Goal: Navigation & Orientation: Find specific page/section

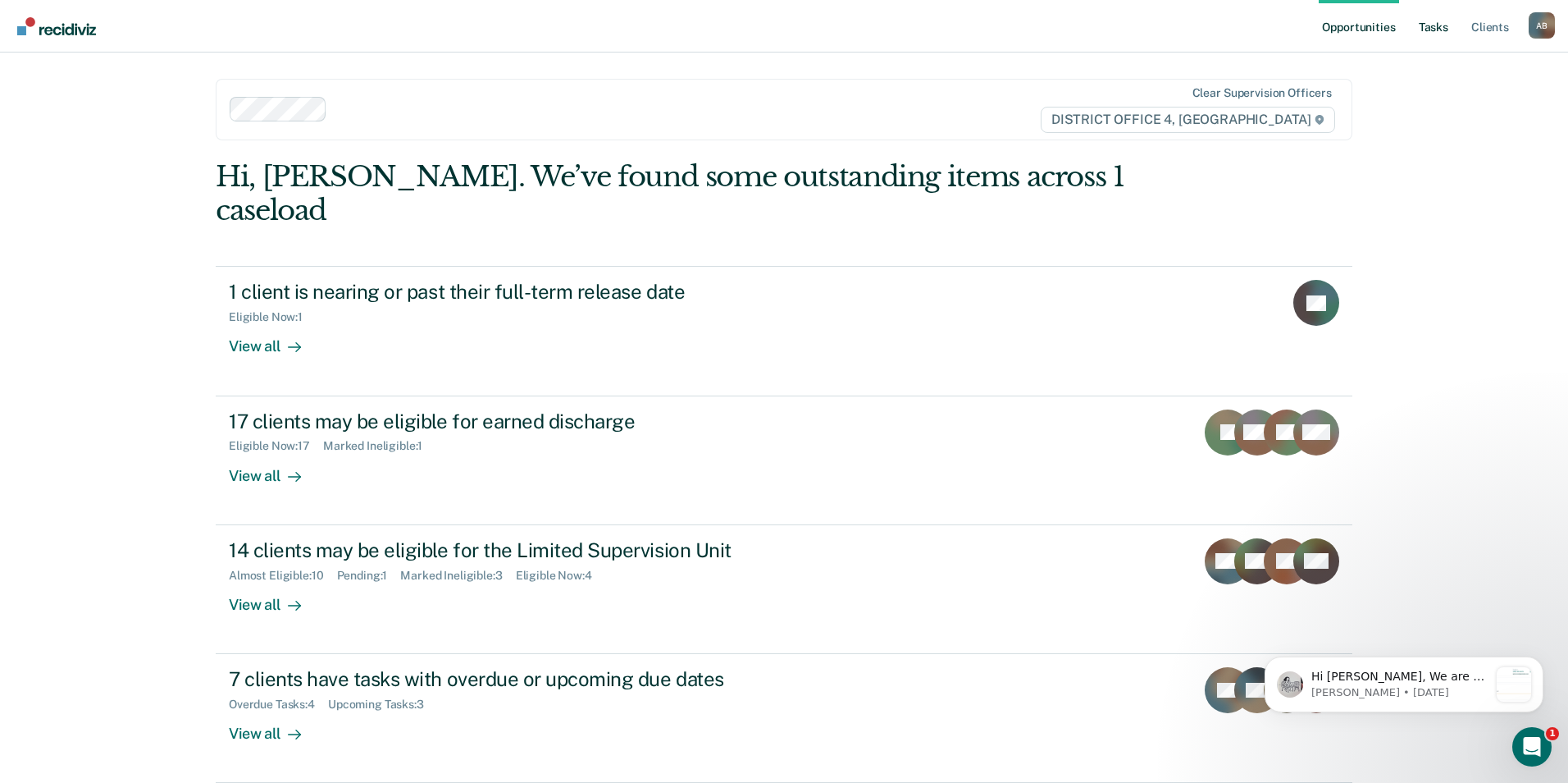
click at [1448, 26] on link "Tasks" at bounding box center [1433, 26] width 36 height 53
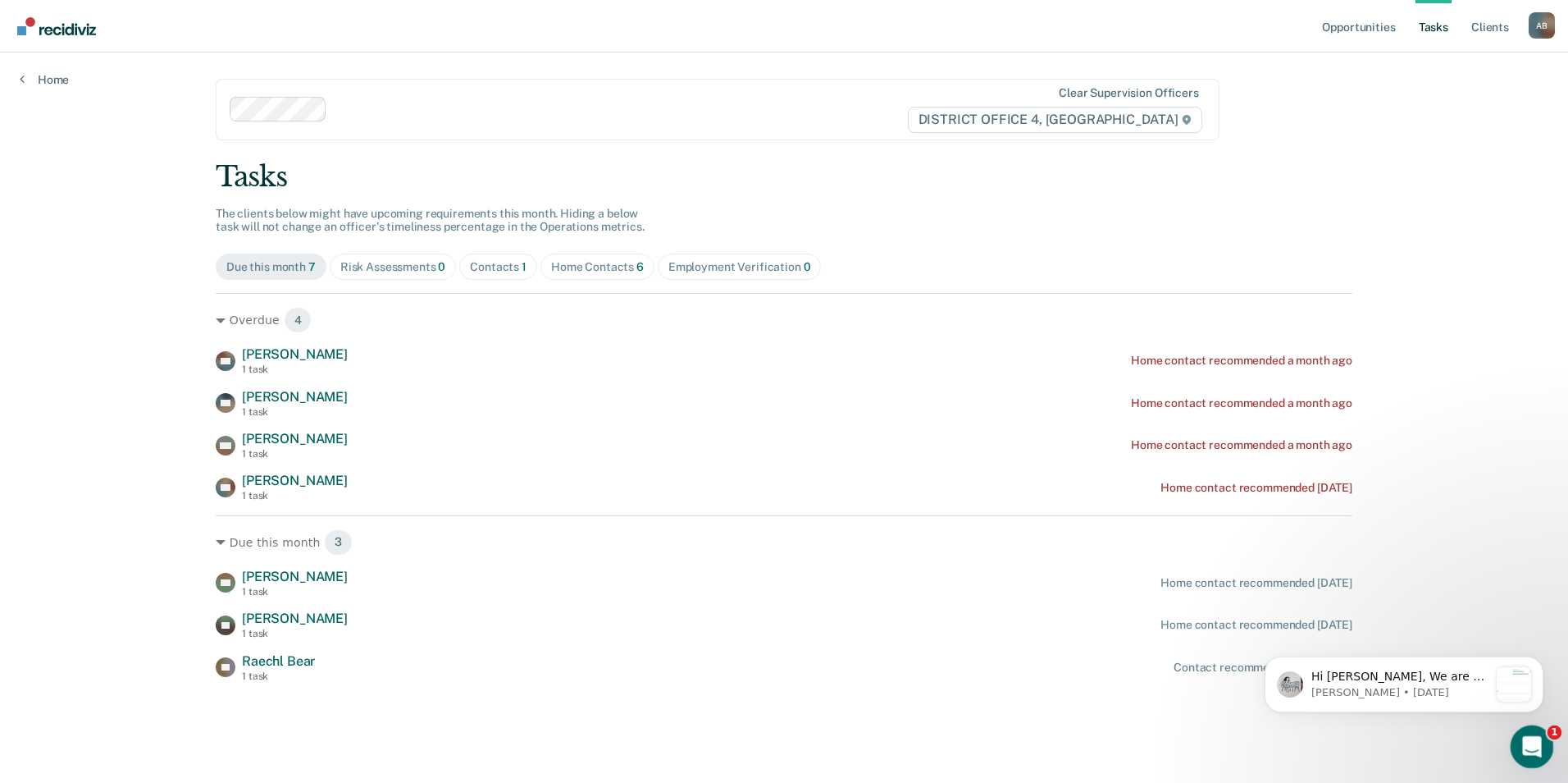
click at [1543, 729] on div "Open Intercom Messenger" at bounding box center [1529, 744] width 54 height 54
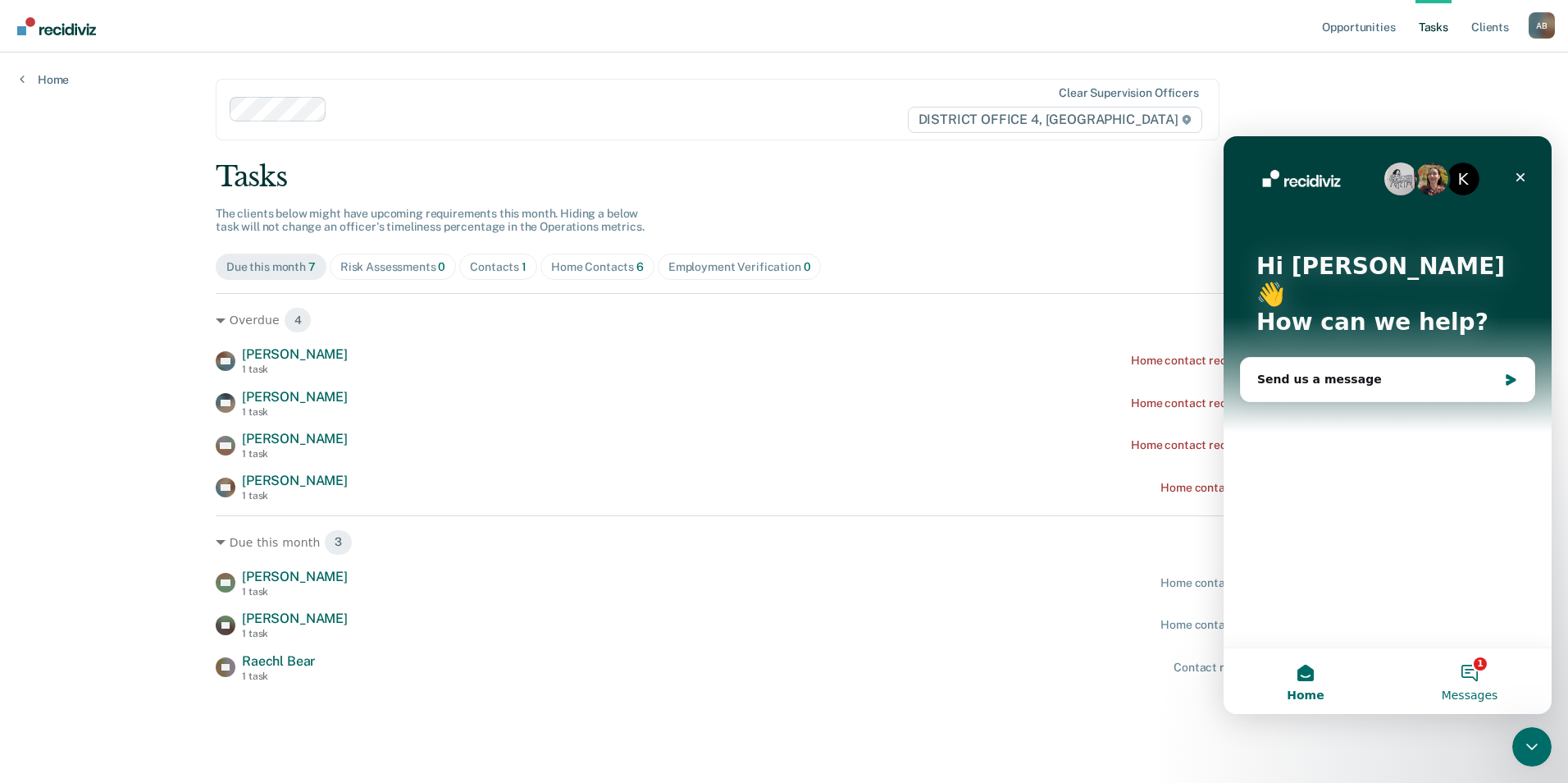
click at [1485, 674] on button "1 Messages" at bounding box center [1469, 680] width 164 height 66
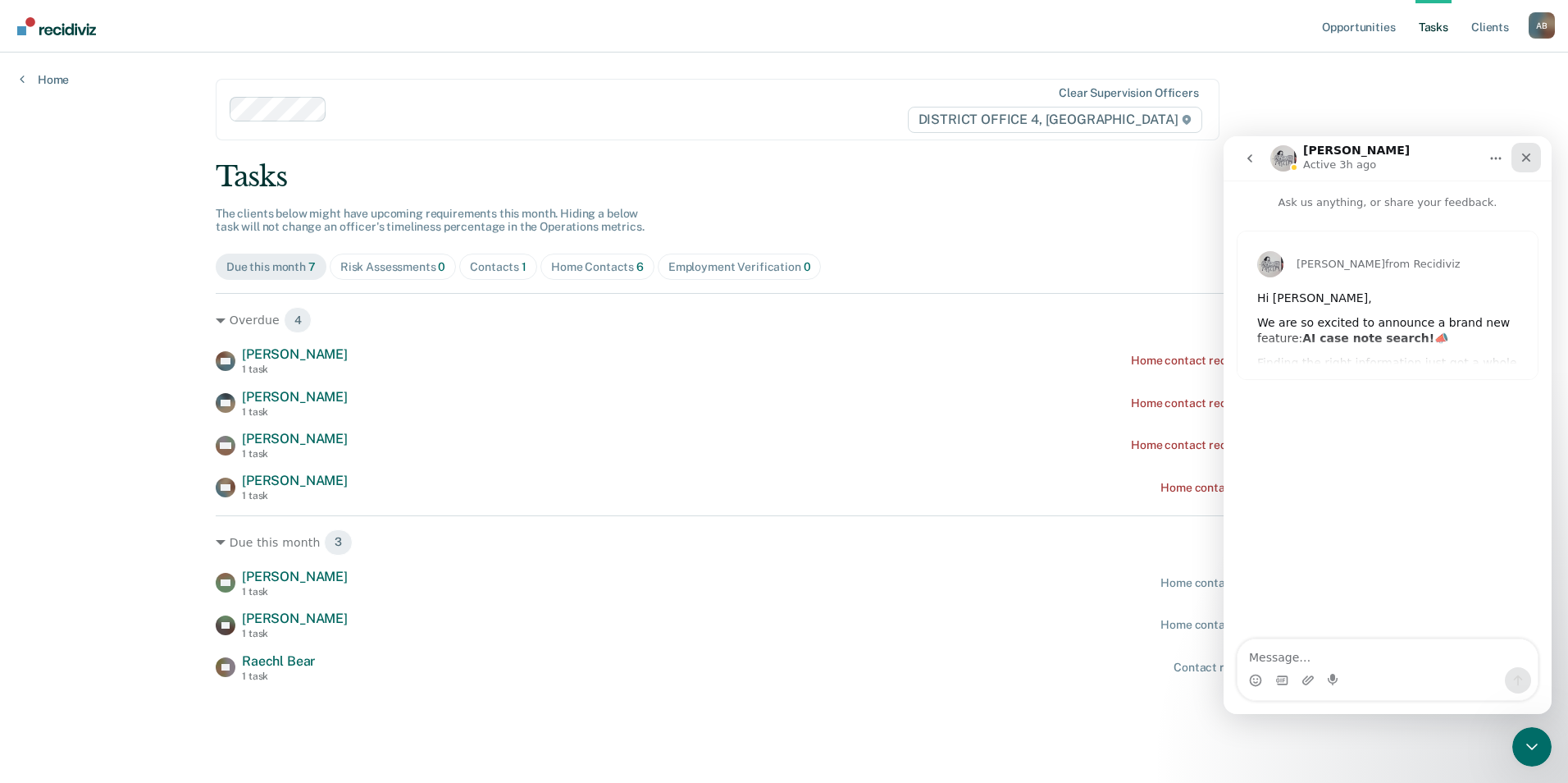
click at [1517, 153] on div "Close" at bounding box center [1527, 158] width 30 height 30
